Goal: Check status

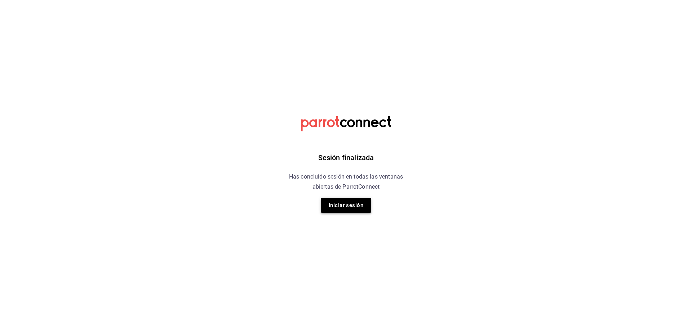
click at [352, 199] on button "Iniciar sesión" at bounding box center [346, 205] width 50 height 15
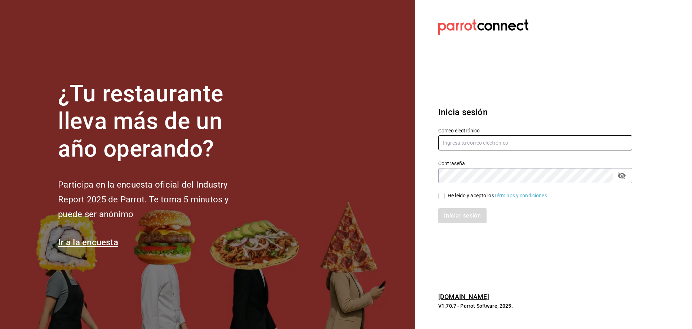
type input "[EMAIL_ADDRESS][DOMAIN_NAME]"
click at [442, 195] on input "He leído y acepto los Términos y condiciones." at bounding box center [441, 196] width 6 height 6
checkbox input "true"
click at [449, 211] on button "Iniciar sesión" at bounding box center [462, 215] width 49 height 15
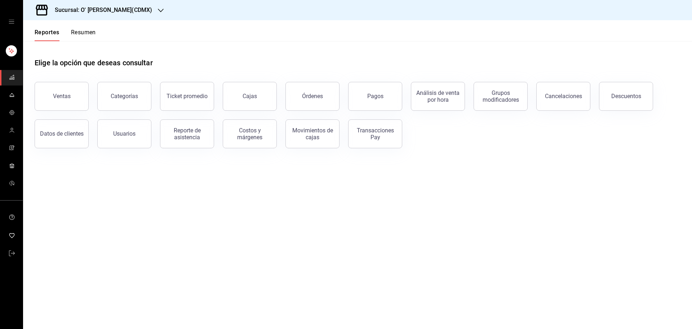
click at [138, 18] on div "Sucursal: O' Kai Lomas(CDMX)" at bounding box center [98, 10] width 138 height 20
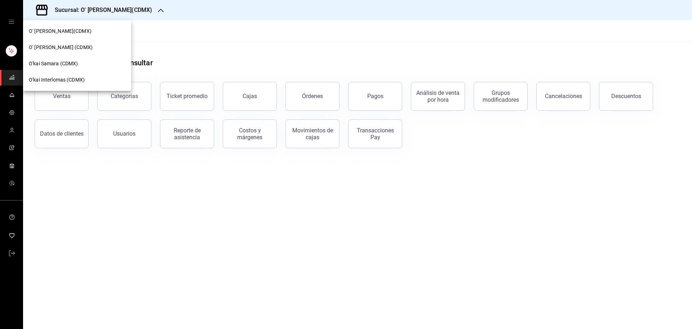
click at [108, 43] on div "O' kai Carso (CDMX)" at bounding box center [77, 47] width 108 height 16
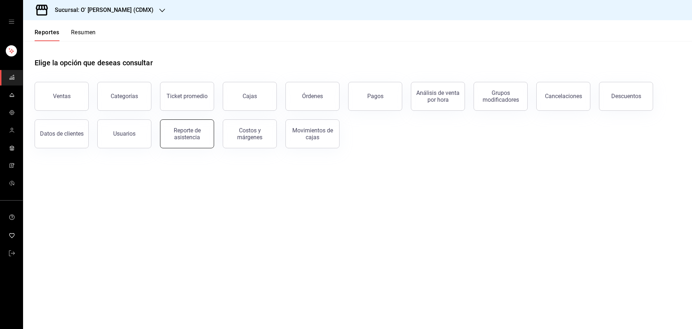
click at [191, 139] on div "Reporte de asistencia" at bounding box center [187, 134] width 45 height 14
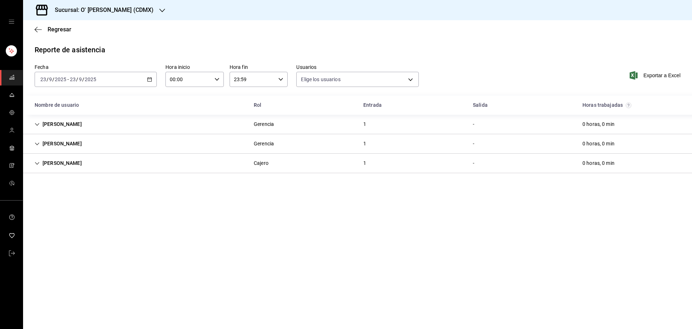
type input "b5408b6f-15b1-4591-a430-a4f7cc460182,45067073-1026-41f7-8243-a831cb1195dc,513ac…"
click at [229, 161] on div "Miriam Hernandez Cajero 1 - 0 horas, 0 min" at bounding box center [357, 163] width 669 height 19
